Goal: Information Seeking & Learning: Find specific fact

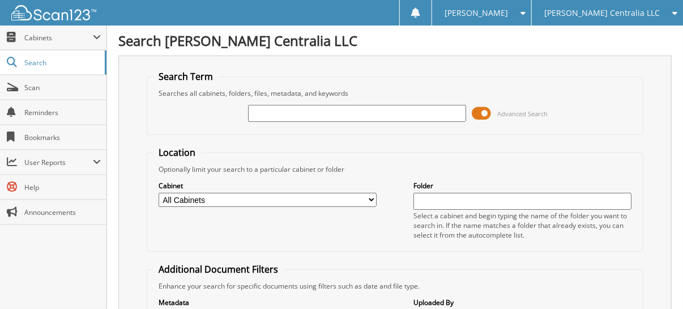
click at [625, 15] on span "[PERSON_NAME] Centralia LLC" at bounding box center [603, 13] width 116 height 7
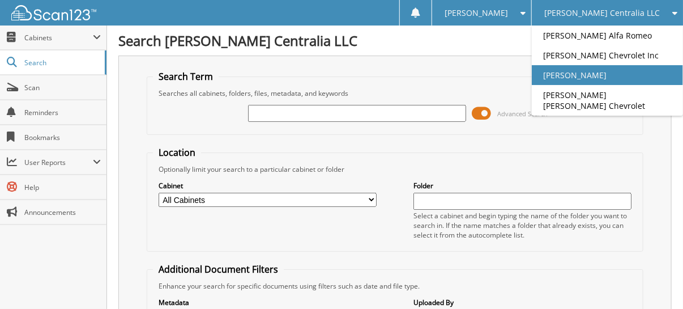
click at [619, 83] on link "[PERSON_NAME]" at bounding box center [607, 75] width 151 height 20
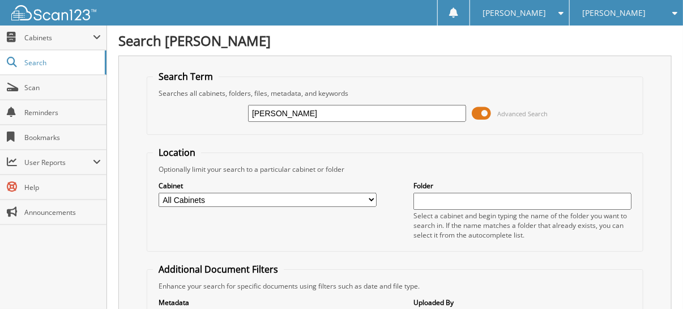
type input "HICKS"
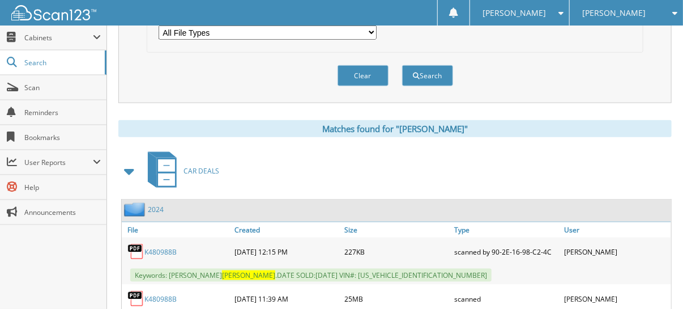
scroll to position [453, 0]
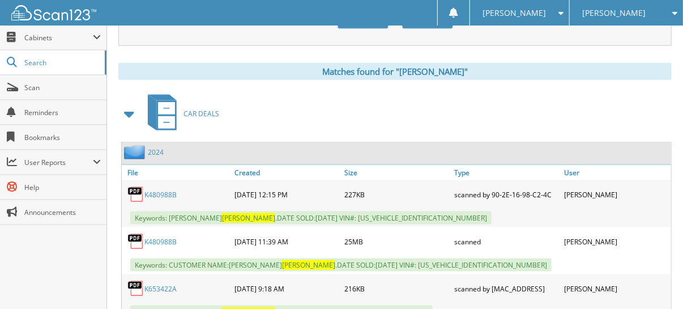
click at [125, 104] on span at bounding box center [130, 114] width 16 height 20
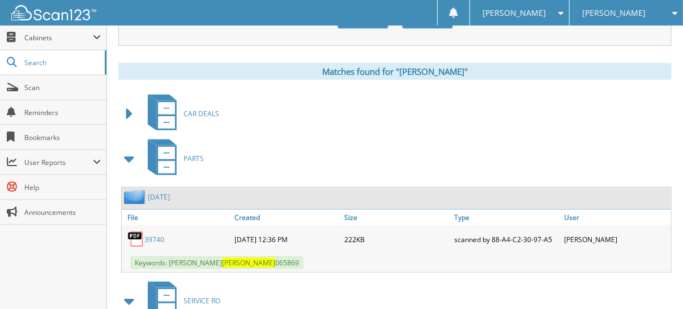
click at [129, 148] on span at bounding box center [130, 158] width 16 height 20
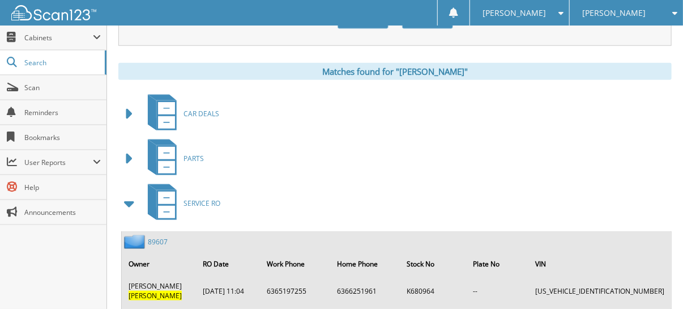
click at [130, 196] on span at bounding box center [130, 203] width 16 height 20
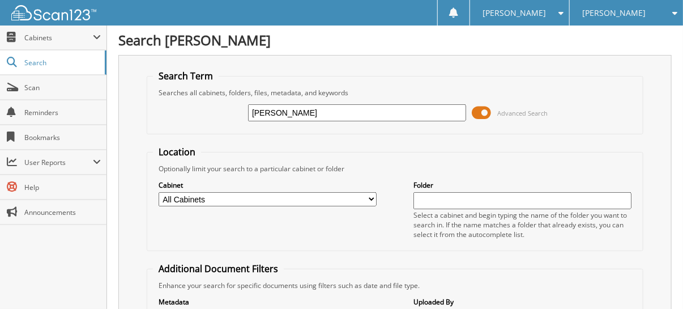
scroll to position [0, 0]
drag, startPoint x: 345, startPoint y: 113, endPoint x: 133, endPoint y: 111, distance: 212.5
click at [141, 111] on div "Search Term Searches all cabinets, folders, files, metadata, and keywords HICKS…" at bounding box center [395, 278] width 554 height 444
type input "A5626"
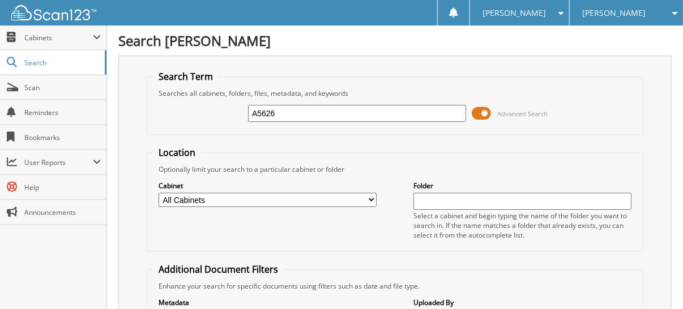
drag, startPoint x: 297, startPoint y: 111, endPoint x: 138, endPoint y: 111, distance: 158.7
click at [138, 111] on div "Search Term Searches all cabinets, folders, files, metadata, and keywords A5626…" at bounding box center [395, 278] width 554 height 444
click at [62, 37] on span "Cabinets" at bounding box center [58, 38] width 69 height 10
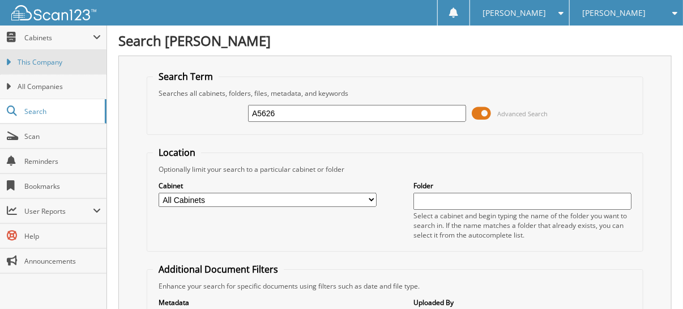
click at [48, 67] on link "This Company" at bounding box center [53, 62] width 107 height 24
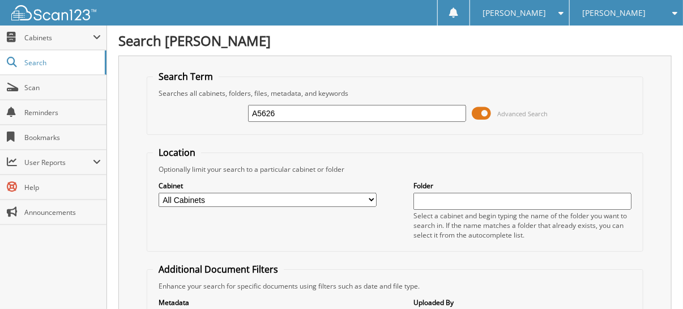
type input "A5626"
drag, startPoint x: 340, startPoint y: 115, endPoint x: 150, endPoint y: 108, distance: 190.5
click at [172, 108] on div "A5626 Advanced Search" at bounding box center [395, 113] width 485 height 31
drag, startPoint x: 262, startPoint y: 114, endPoint x: 205, endPoint y: 114, distance: 56.7
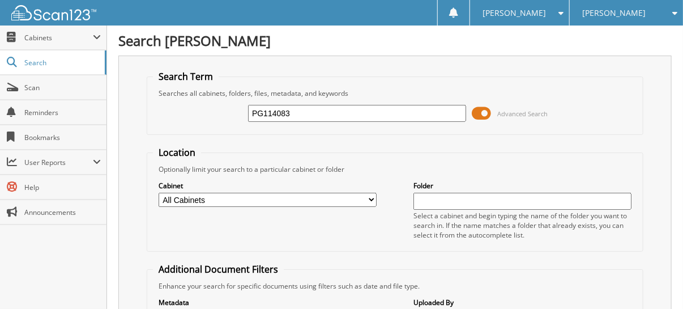
click at [205, 114] on div "PG114083 Advanced Search" at bounding box center [395, 113] width 485 height 31
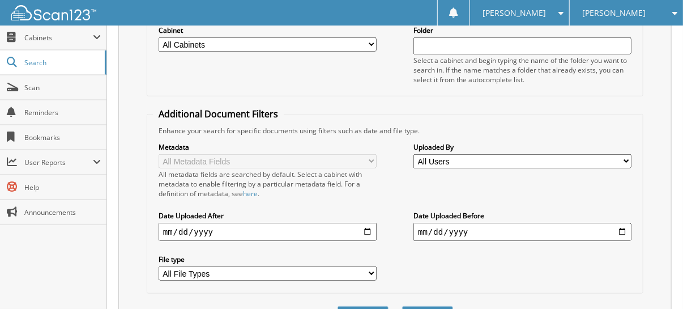
scroll to position [170, 0]
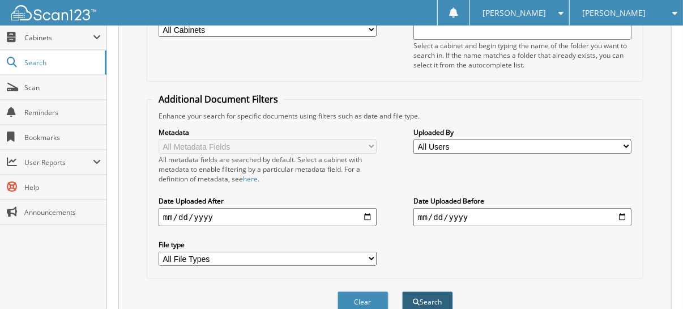
type input "114083"
click at [419, 291] on button "Search" at bounding box center [427, 301] width 51 height 21
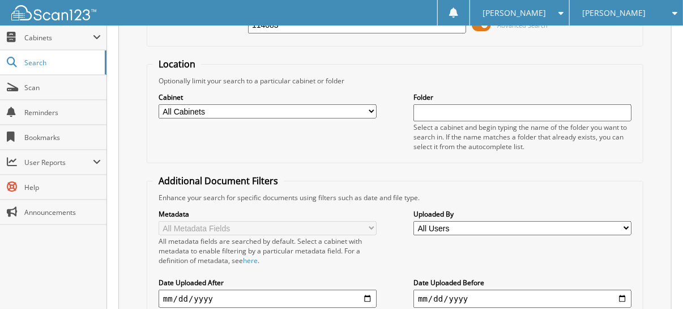
scroll to position [12, 0]
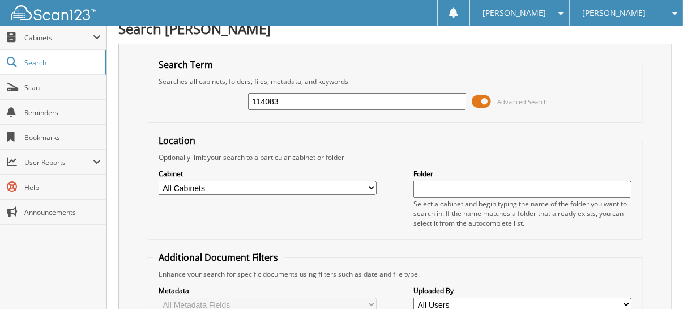
drag, startPoint x: 250, startPoint y: 104, endPoint x: 209, endPoint y: 107, distance: 41.5
click at [214, 105] on div "114083 Advanced Search" at bounding box center [395, 101] width 485 height 31
type input "[PERSON_NAME]"
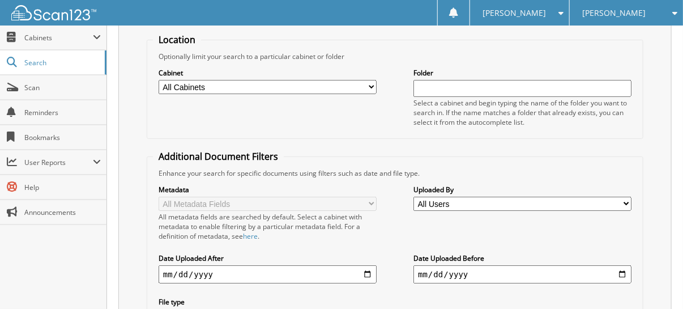
scroll to position [109, 0]
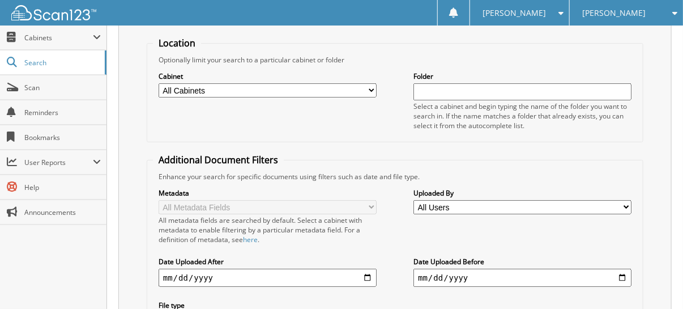
click at [649, 143] on div "Search Term Searches all cabinets, folders, files, metadata, and keywords [GEOG…" at bounding box center [395, 168] width 554 height 444
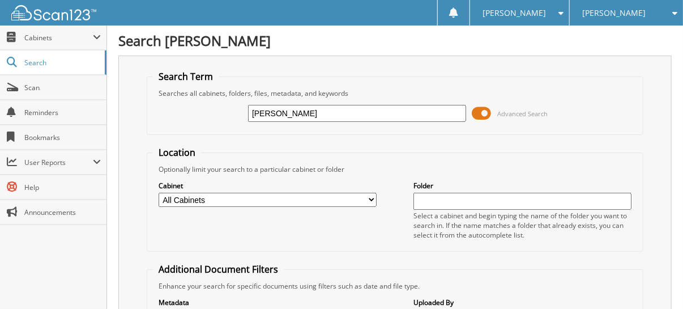
click at [337, 113] on input "[PERSON_NAME]" at bounding box center [357, 113] width 218 height 17
click at [337, 113] on input "LANGEWISCH" at bounding box center [357, 113] width 218 height 17
paste input "* PG137104"
drag, startPoint x: 268, startPoint y: 114, endPoint x: 203, endPoint y: 108, distance: 65.5
click at [203, 108] on div "* PG137104 Advanced Search" at bounding box center [395, 113] width 485 height 31
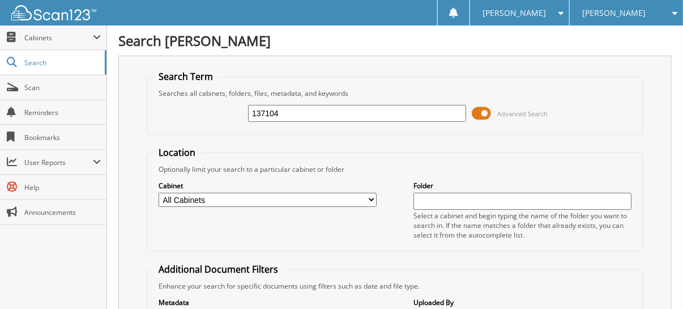
type input "137104"
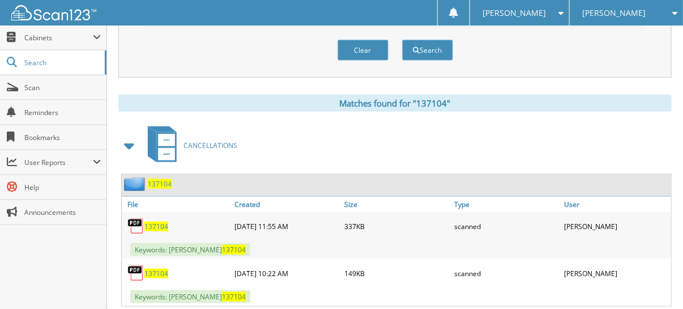
scroll to position [453, 0]
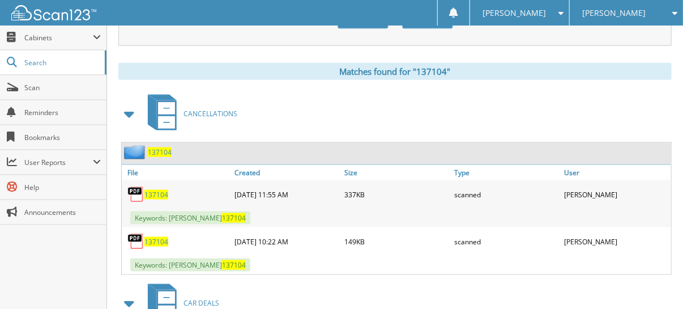
click at [151, 237] on span "137104" at bounding box center [157, 242] width 24 height 10
click at [152, 190] on span "137104" at bounding box center [157, 195] width 24 height 10
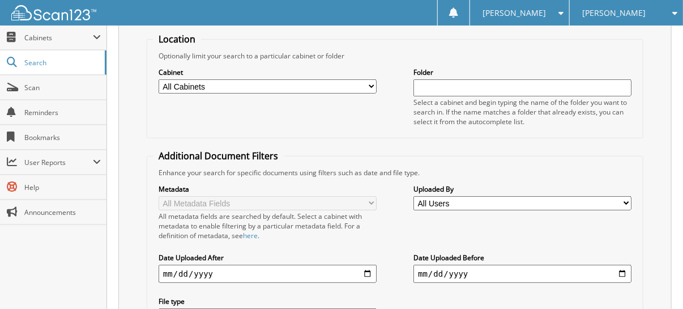
scroll to position [0, 0]
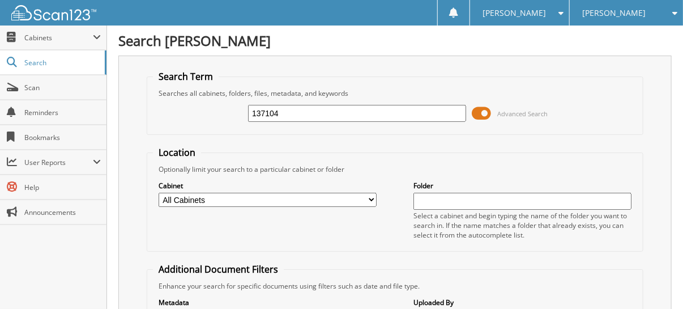
drag, startPoint x: 139, startPoint y: 111, endPoint x: 114, endPoint y: 109, distance: 25.0
click at [121, 111] on div "Search Term Searches all cabinets, folders, files, metadata, and keywords 13710…" at bounding box center [395, 278] width 554 height 444
type input "[PERSON_NAME]"
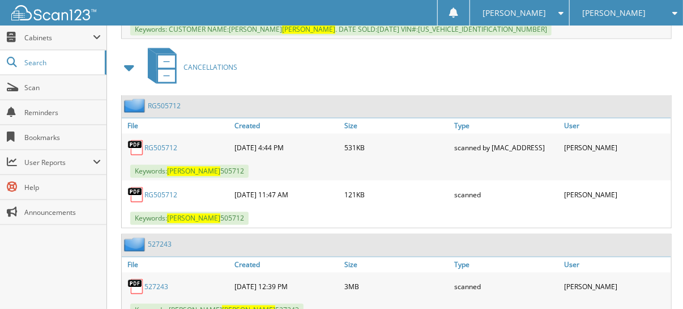
scroll to position [761, 0]
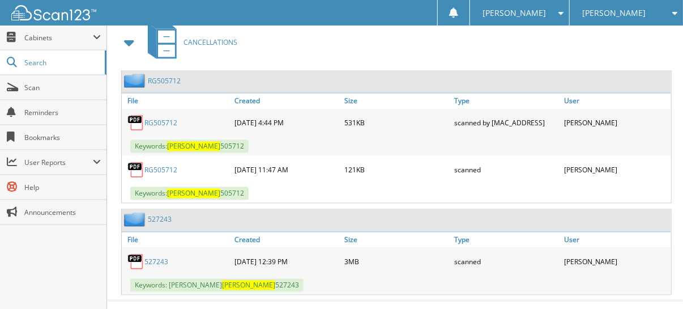
click at [155, 257] on link "527243" at bounding box center [157, 262] width 24 height 10
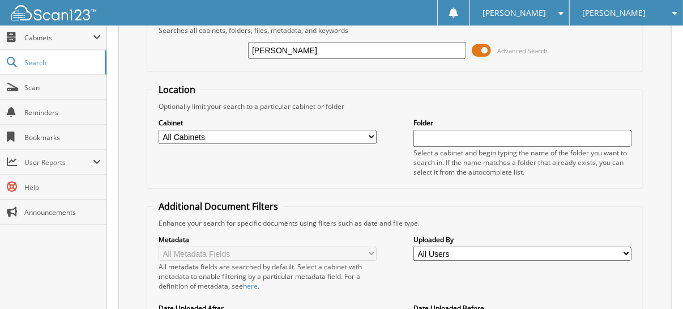
scroll to position [0, 0]
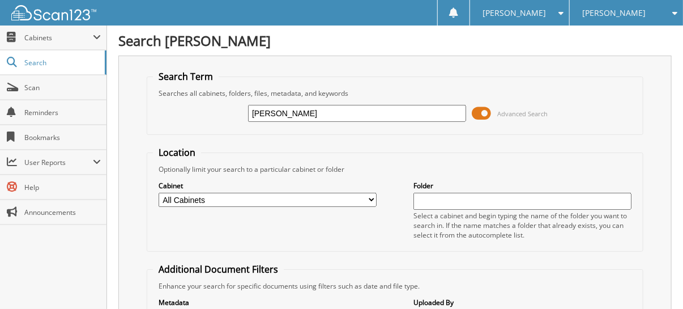
drag, startPoint x: 289, startPoint y: 114, endPoint x: 138, endPoint y: 99, distance: 152.1
click at [145, 101] on div "Search Term Searches all cabinets, folders, files, metadata, and keywords [PERS…" at bounding box center [395, 278] width 554 height 444
type input "[PERSON_NAME]"
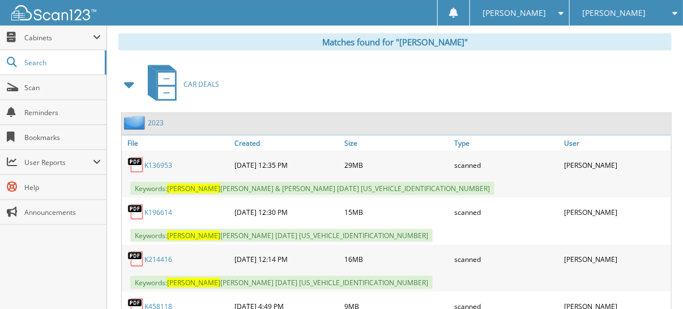
scroll to position [509, 0]
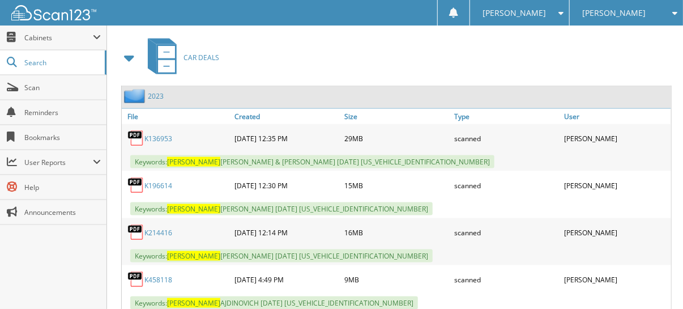
click at [131, 48] on span at bounding box center [130, 58] width 16 height 20
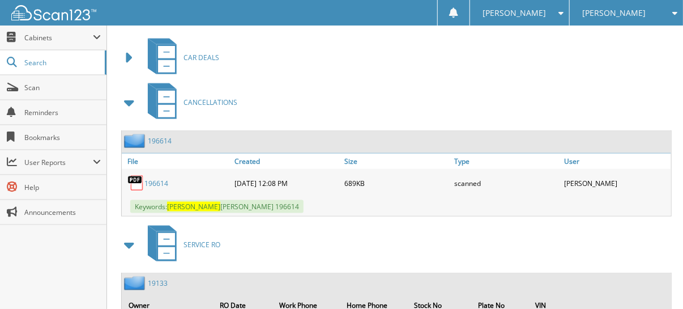
click at [129, 92] on span at bounding box center [130, 102] width 16 height 20
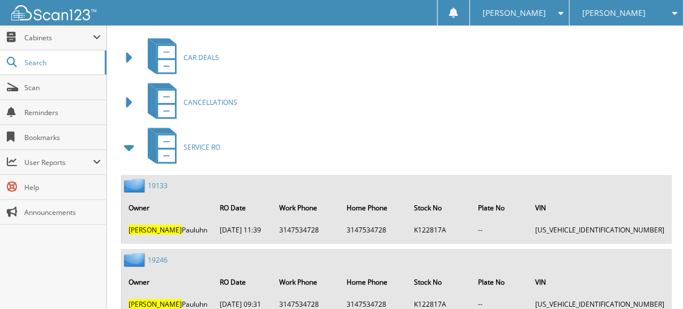
click at [128, 48] on span at bounding box center [130, 58] width 16 height 20
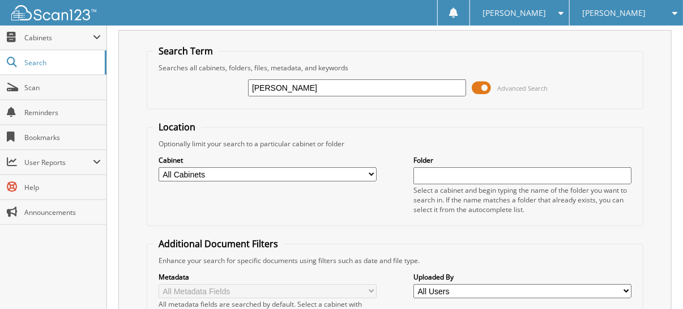
scroll to position [0, 0]
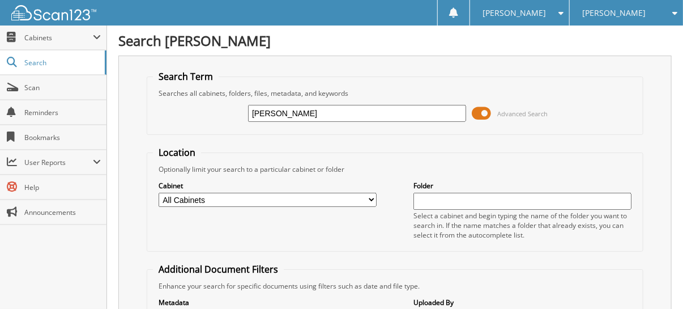
click at [252, 112] on input "[PERSON_NAME]" at bounding box center [357, 113] width 218 height 17
type input "[PERSON_NAME]"
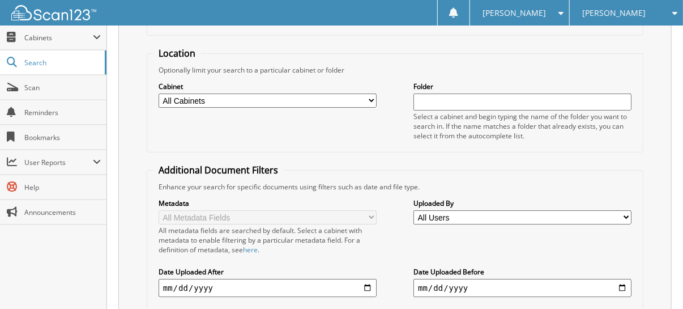
scroll to position [26, 0]
